Goal: Task Accomplishment & Management: Manage account settings

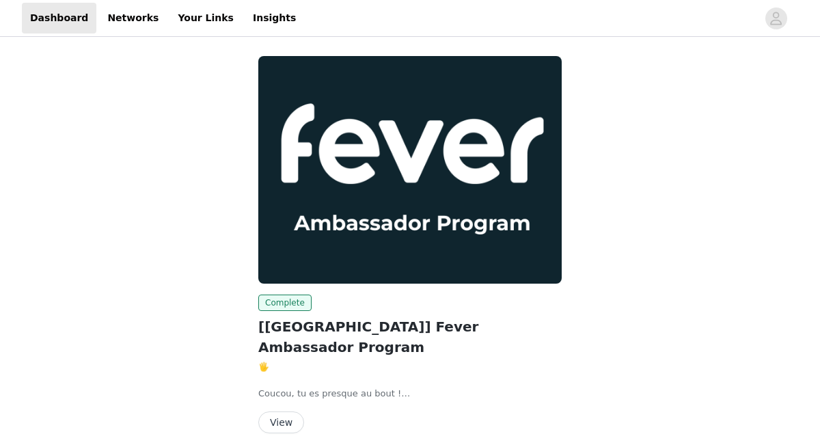
scroll to position [34, 0]
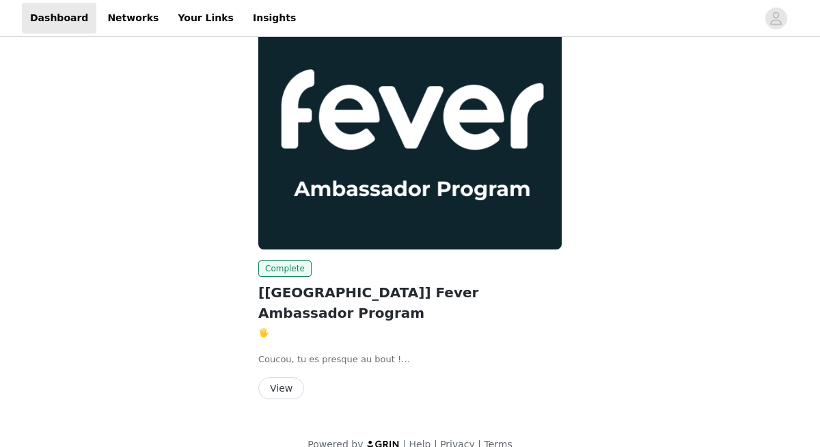
click at [277, 377] on button "View" at bounding box center [281, 388] width 46 height 22
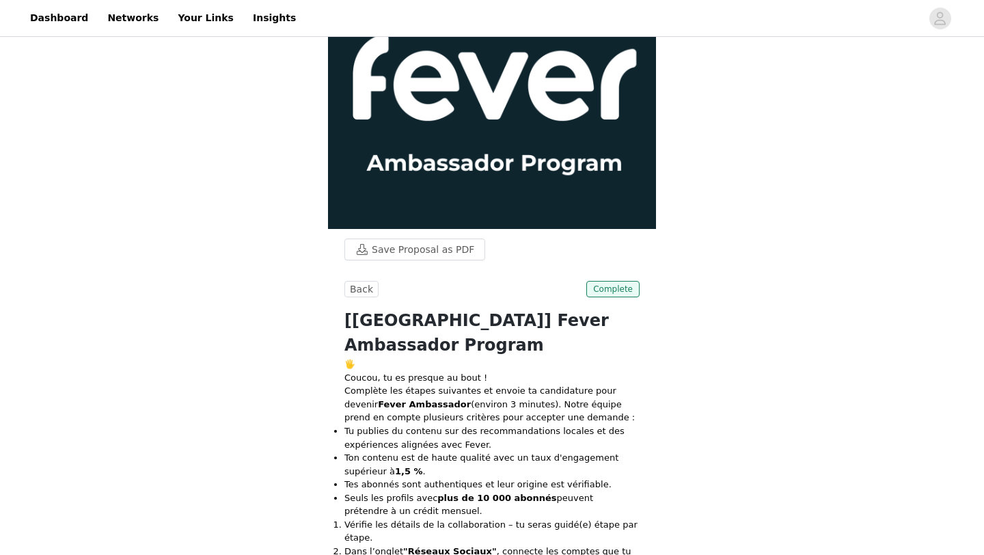
scroll to position [59, 0]
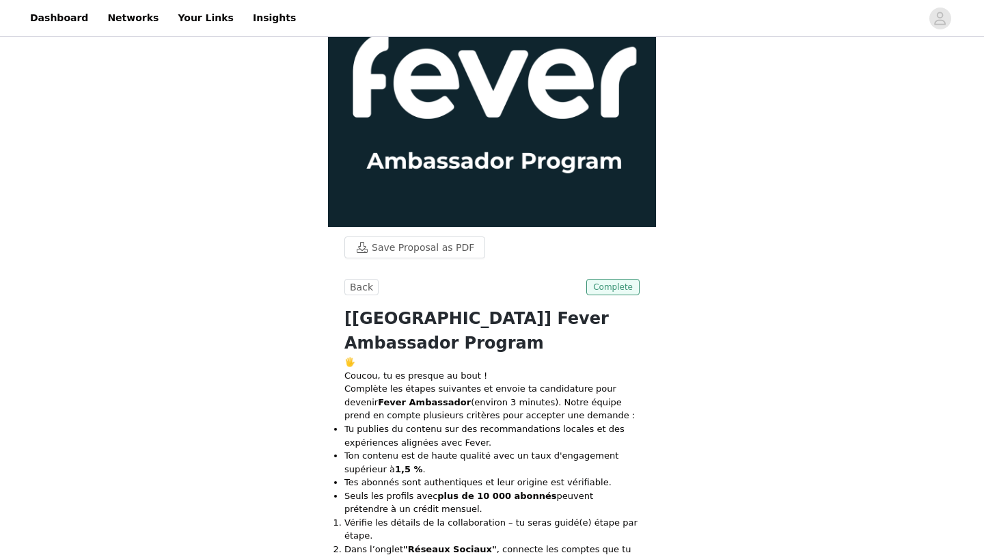
click at [616, 292] on span "Complete" at bounding box center [612, 287] width 53 height 16
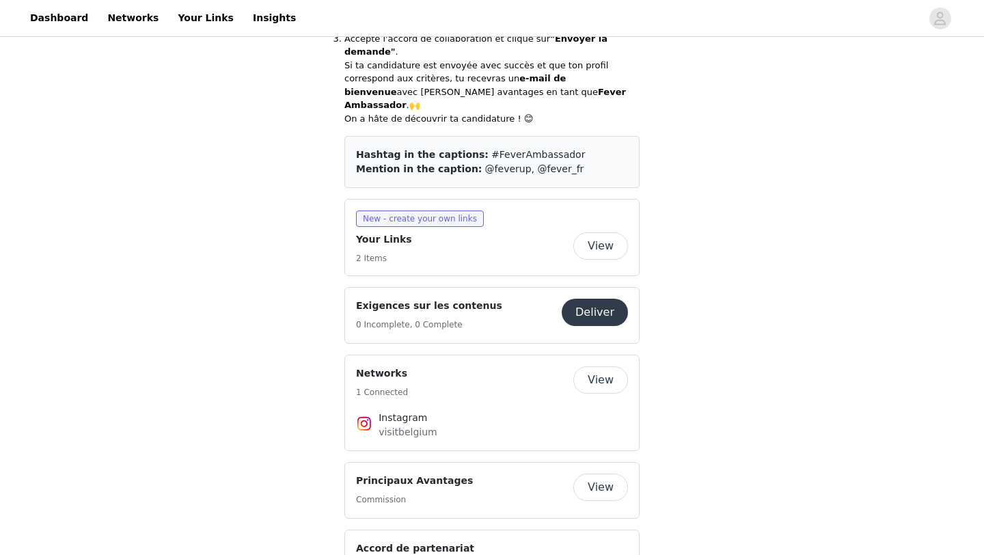
scroll to position [776, 0]
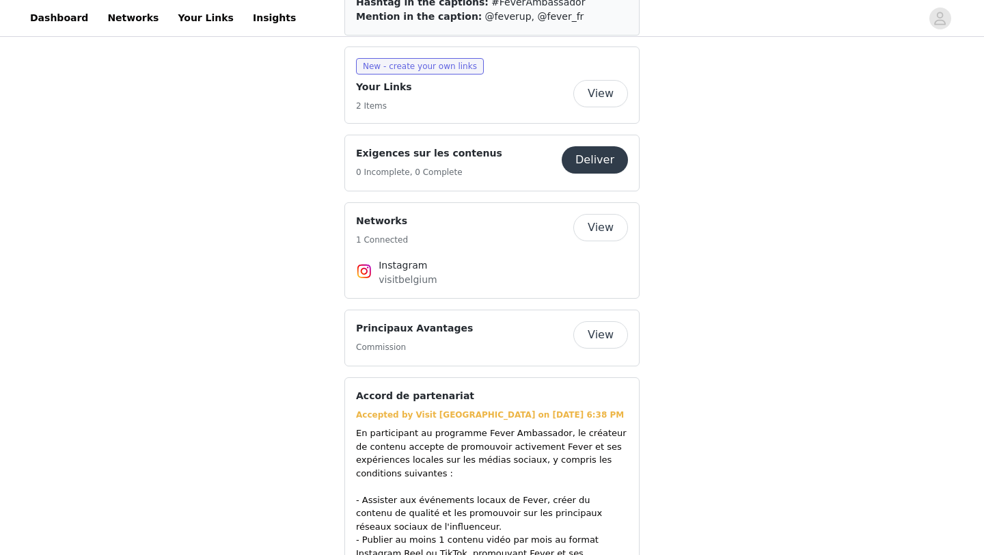
click at [610, 321] on button "View" at bounding box center [600, 334] width 55 height 27
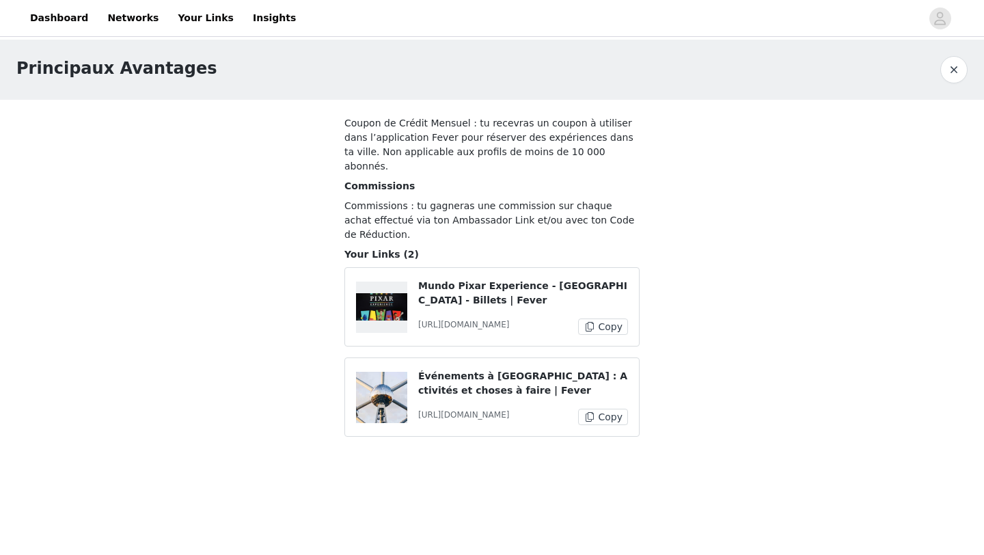
click at [381, 311] on div at bounding box center [381, 307] width 51 height 51
click at [535, 286] on p "Mundo Pixar Experience - [GEOGRAPHIC_DATA] - Billets | Fever" at bounding box center [523, 293] width 210 height 29
click at [480, 417] on p "[URL][DOMAIN_NAME]" at bounding box center [463, 415] width 91 height 12
click at [819, 81] on button "button" at bounding box center [953, 69] width 27 height 27
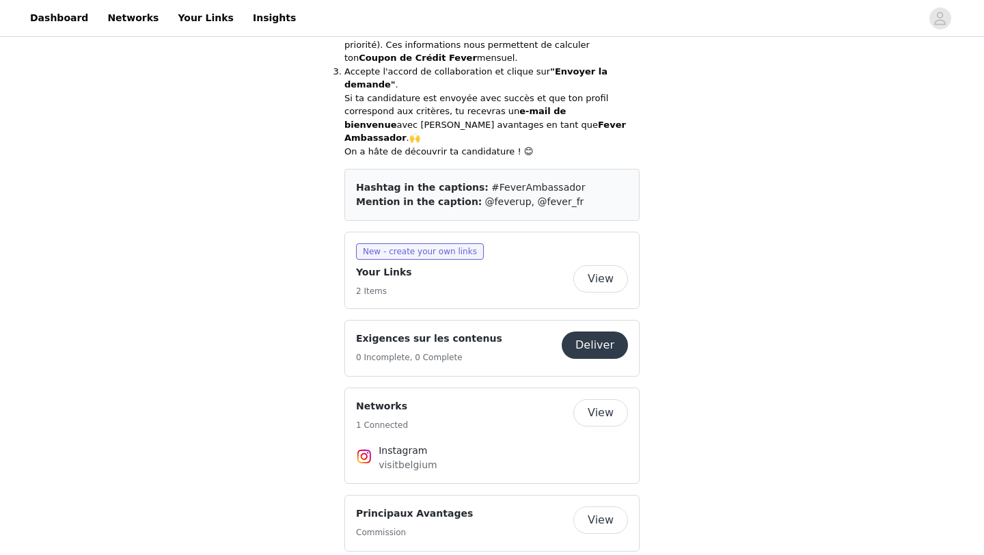
scroll to position [583, 0]
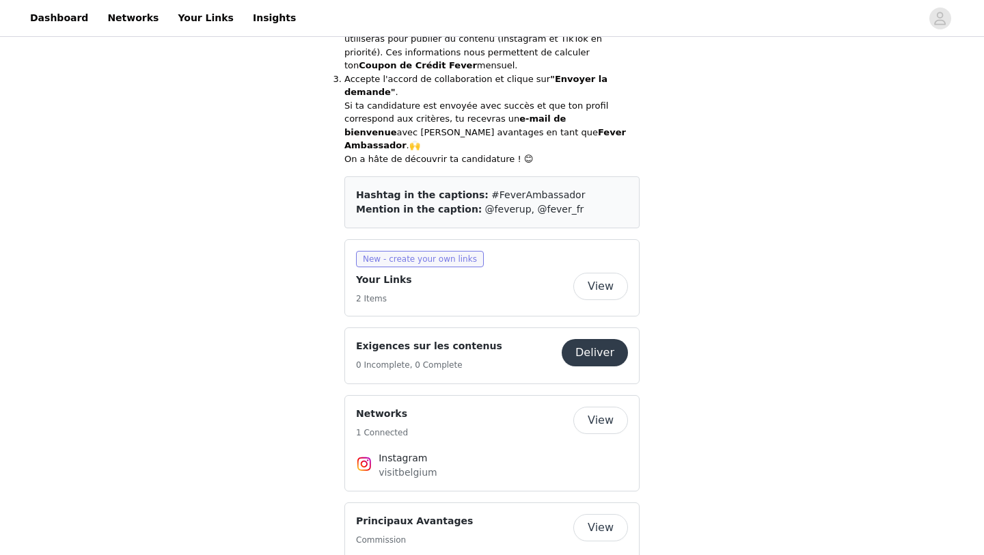
click at [447, 251] on span "New - create your own links" at bounding box center [420, 259] width 128 height 16
click at [575, 273] on div "View" at bounding box center [600, 286] width 55 height 27
click at [592, 273] on button "View" at bounding box center [600, 286] width 55 height 27
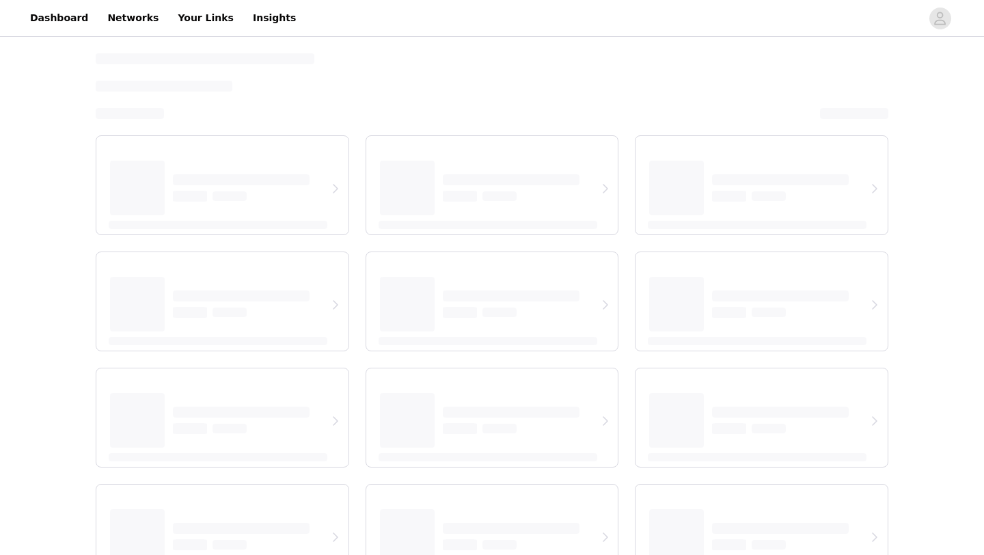
select select "12"
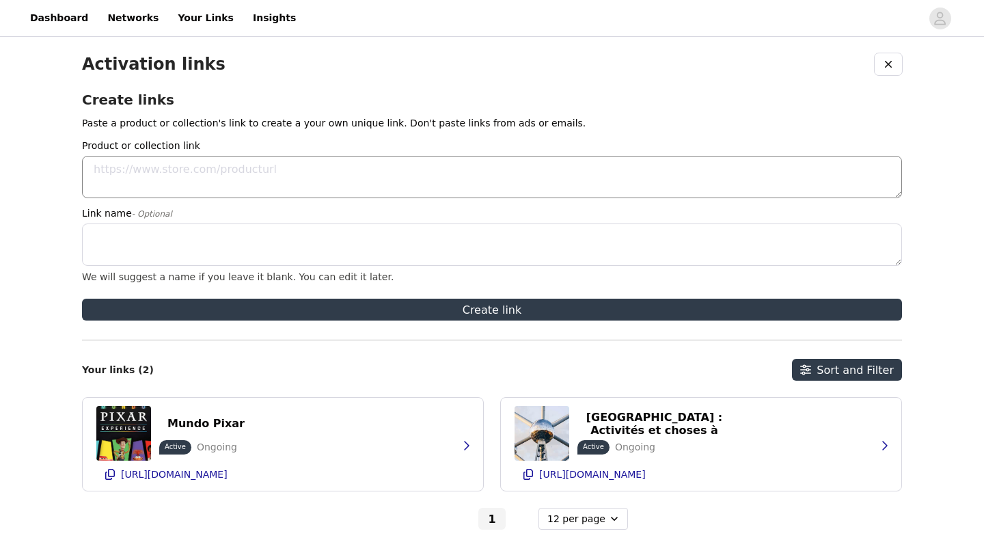
click at [402, 169] on textarea "Product or collection link" at bounding box center [492, 177] width 820 height 42
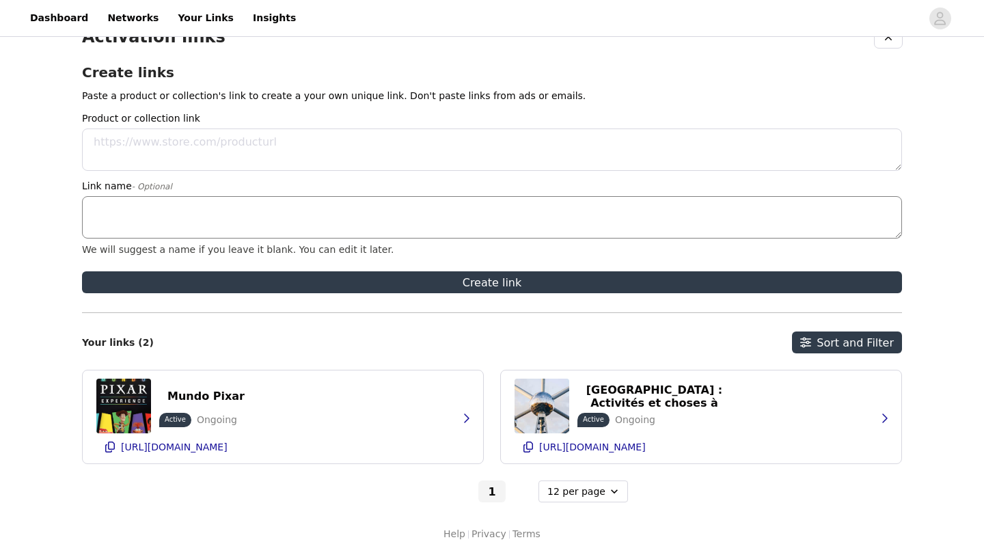
paste textarea "[URL][DOMAIN_NAME]"
type textarea "[URL][DOMAIN_NAME]"
click at [233, 214] on textarea "Link name - Optional" at bounding box center [492, 217] width 820 height 42
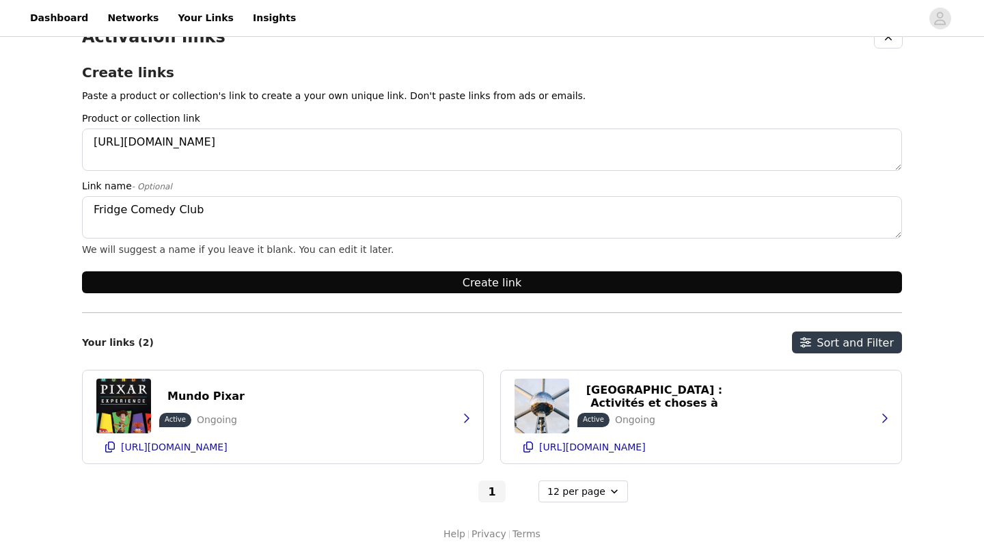
type textarea "Fridge Comedy Club"
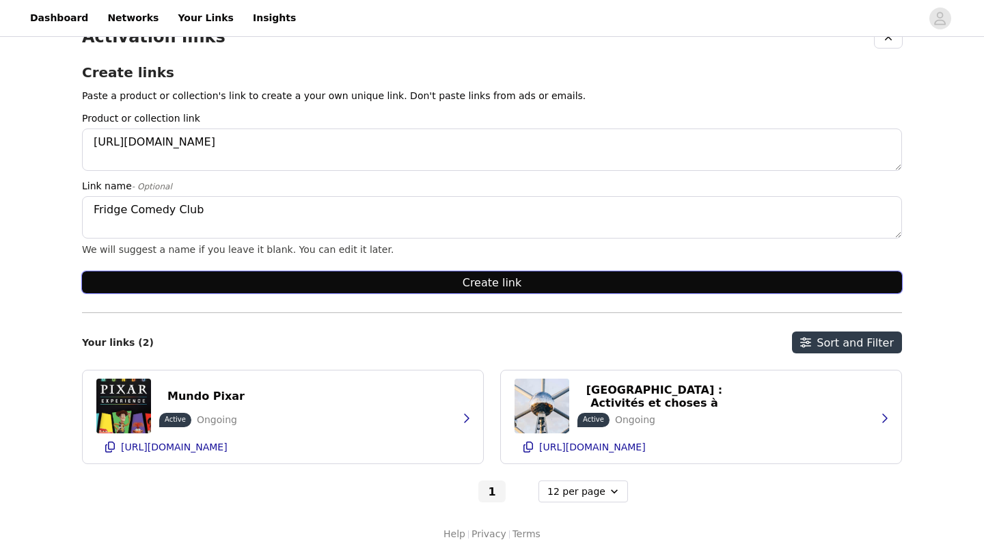
click at [372, 284] on button "Create link" at bounding box center [492, 282] width 820 height 22
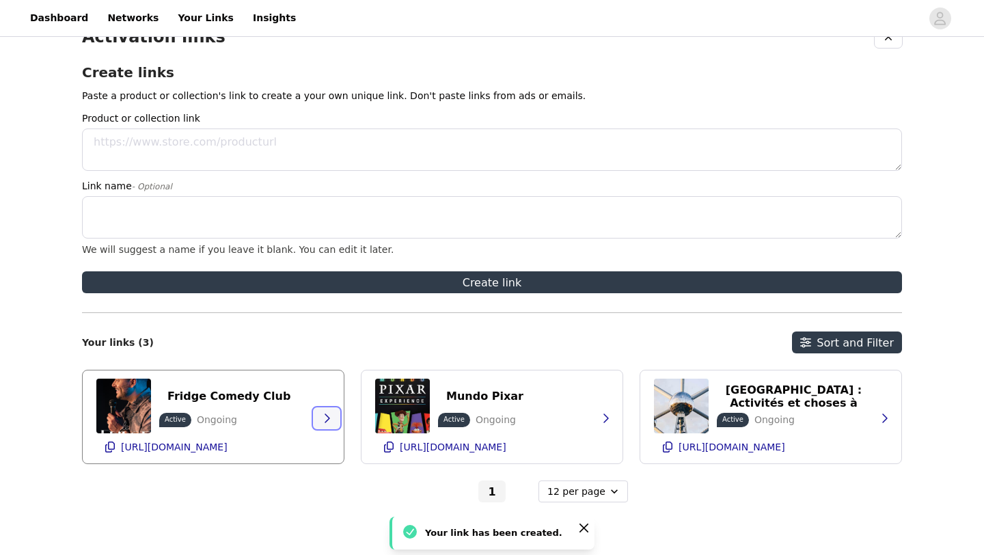
click at [329, 413] on icon "button" at bounding box center [326, 418] width 11 height 11
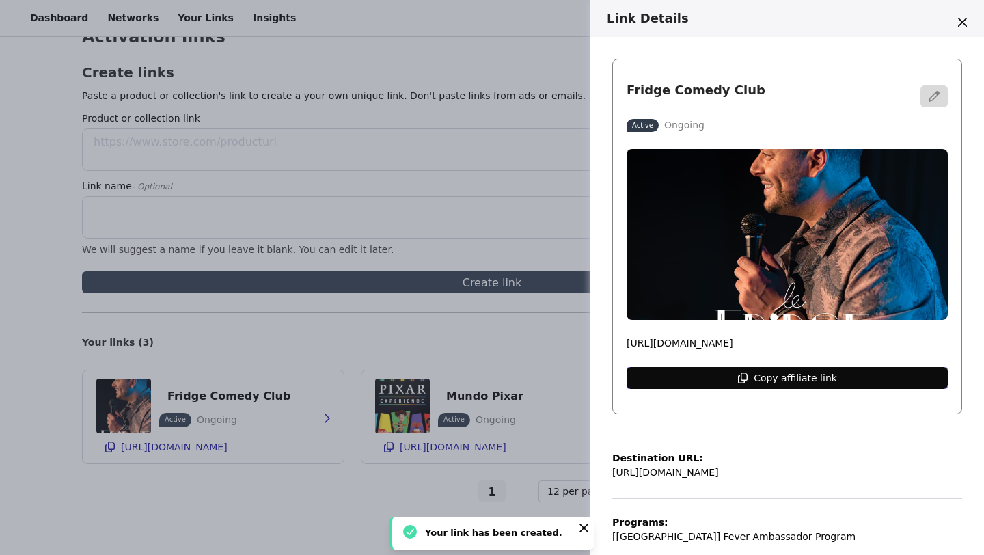
click at [789, 383] on p "Copy affiliate link" at bounding box center [795, 377] width 83 height 11
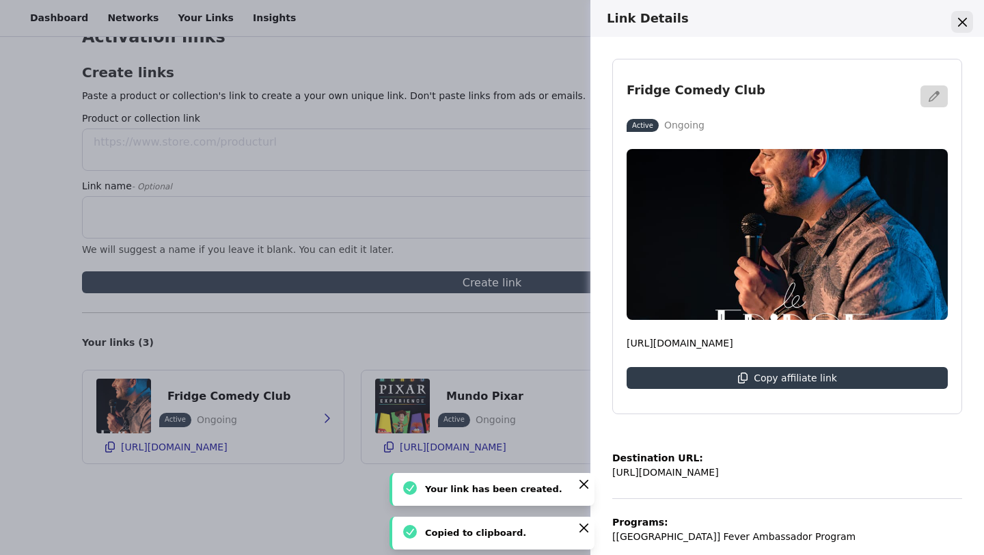
click at [819, 20] on icon "Close" at bounding box center [962, 22] width 9 height 9
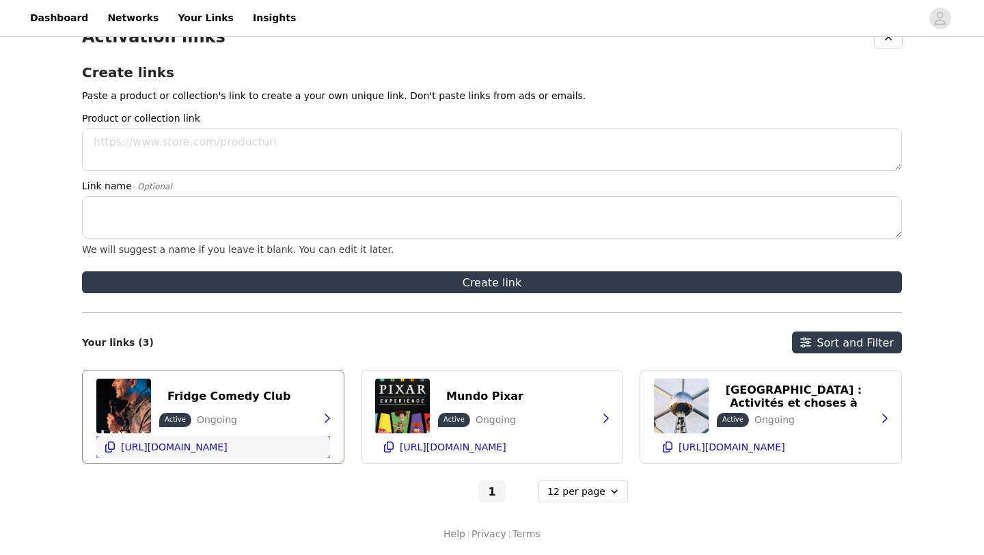
click at [230, 446] on ul "[URL][DOMAIN_NAME]" at bounding box center [174, 447] width 112 height 16
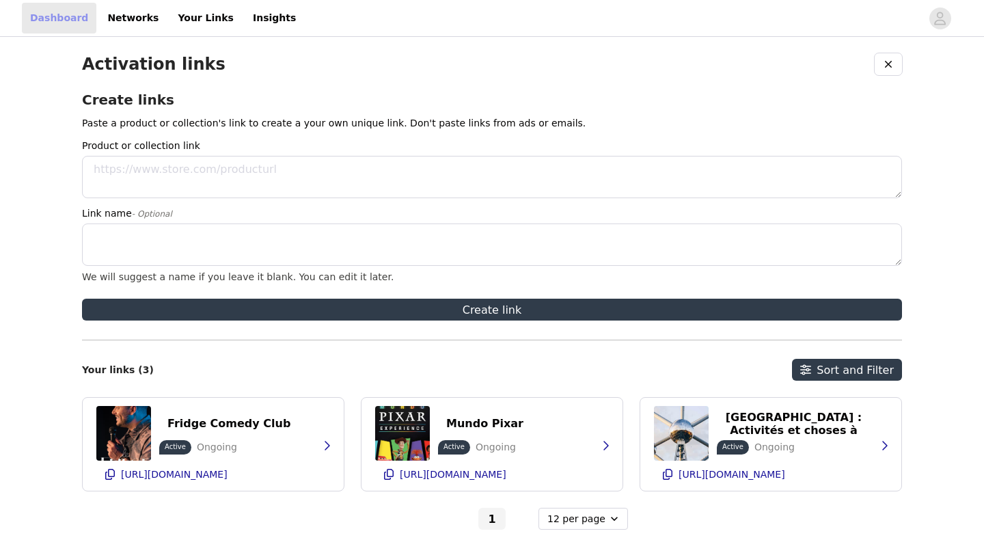
click at [71, 16] on link "Dashboard" at bounding box center [59, 18] width 74 height 31
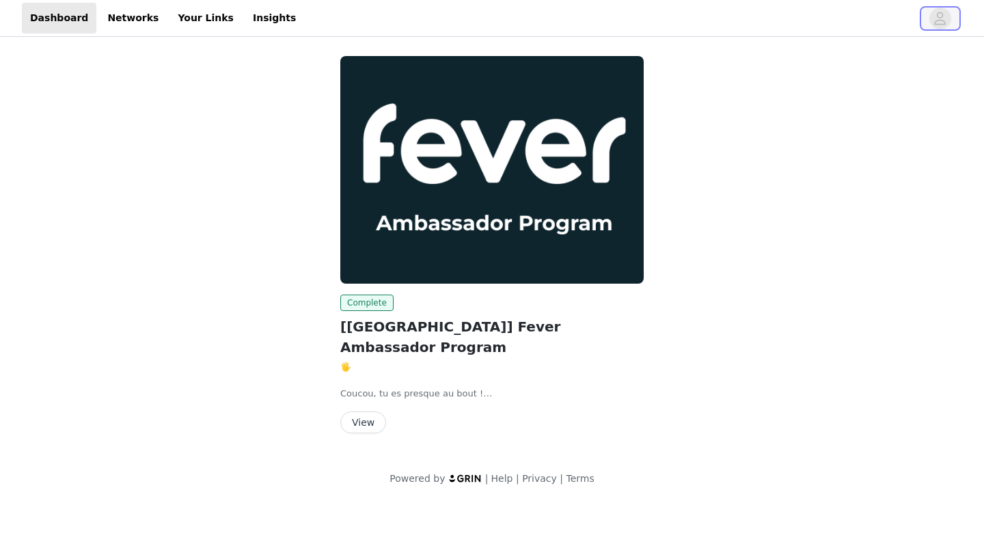
click at [819, 23] on icon "avatar" at bounding box center [940, 19] width 13 height 22
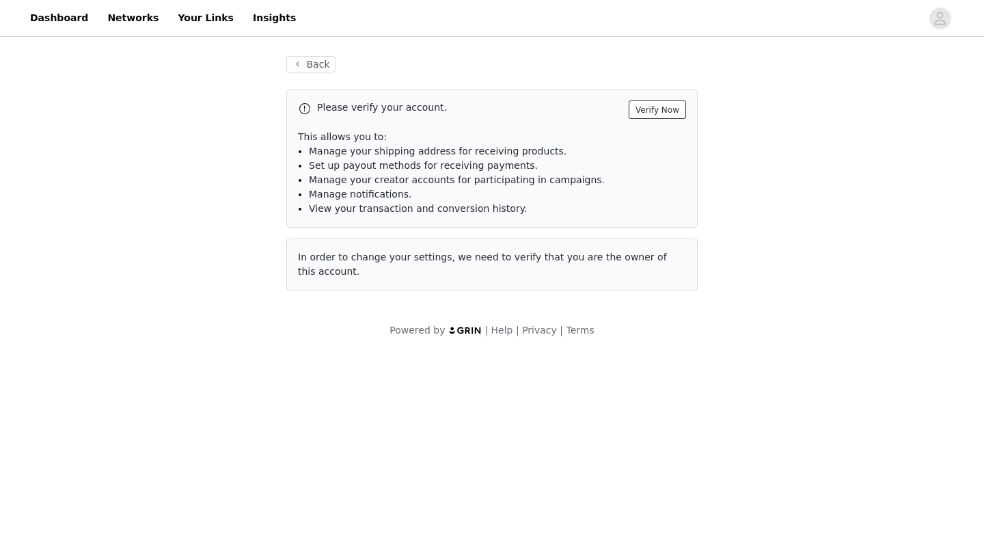
click at [666, 110] on button "Verify Now" at bounding box center [657, 109] width 57 height 18
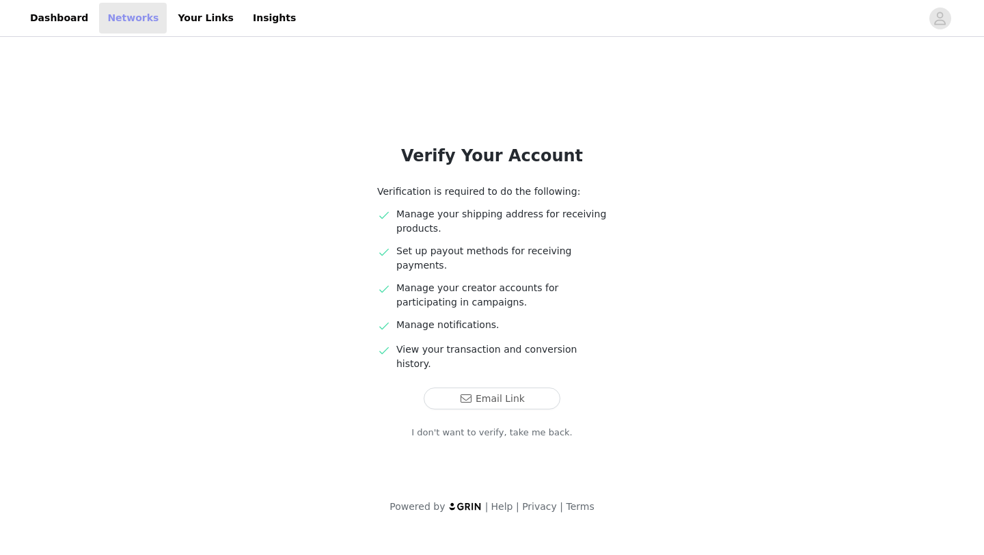
click at [127, 15] on link "Networks" at bounding box center [133, 18] width 68 height 31
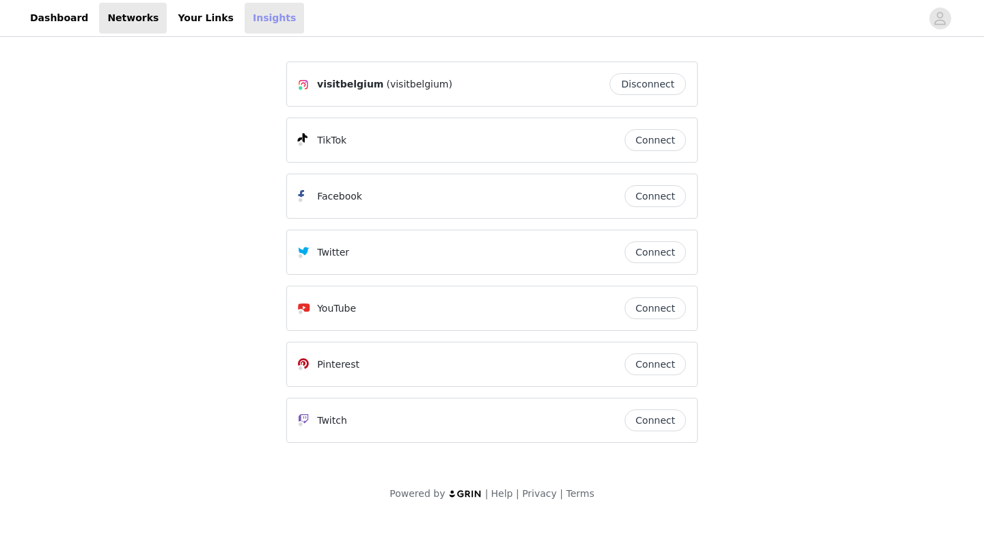
click at [262, 19] on link "Insights" at bounding box center [274, 18] width 59 height 31
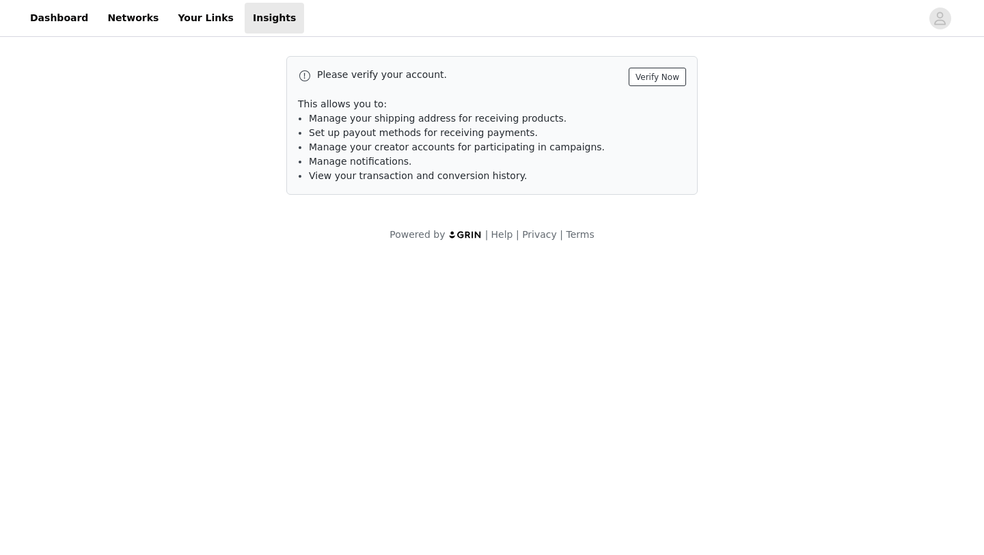
click at [664, 74] on button "Verify Now" at bounding box center [657, 77] width 57 height 18
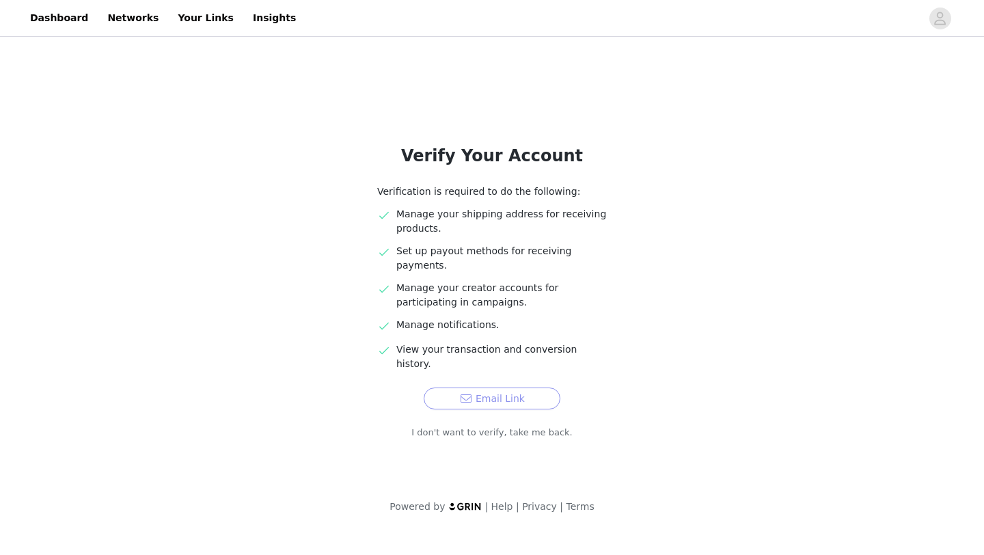
click at [509, 387] on button "Email Link" at bounding box center [492, 398] width 137 height 22
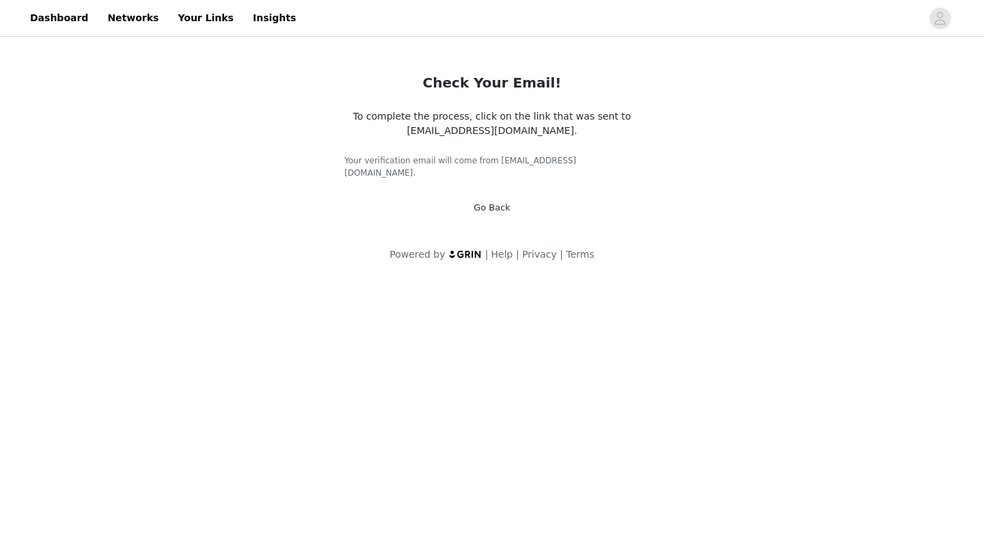
click at [500, 202] on link "Go Back" at bounding box center [492, 207] width 37 height 10
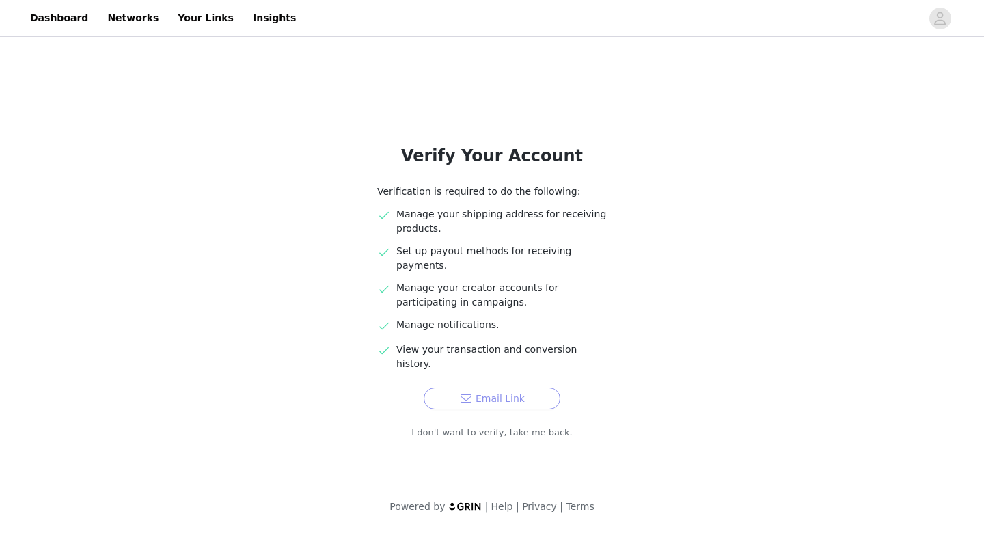
click at [515, 387] on button "Email Link" at bounding box center [492, 398] width 137 height 22
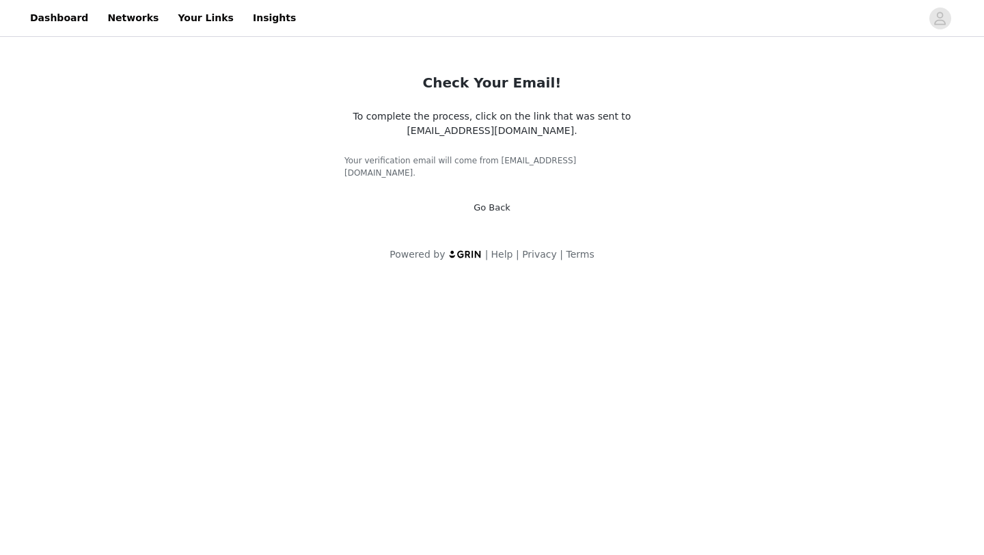
click at [480, 202] on link "Go Back" at bounding box center [492, 207] width 37 height 10
